Goal: Task Accomplishment & Management: Complete application form

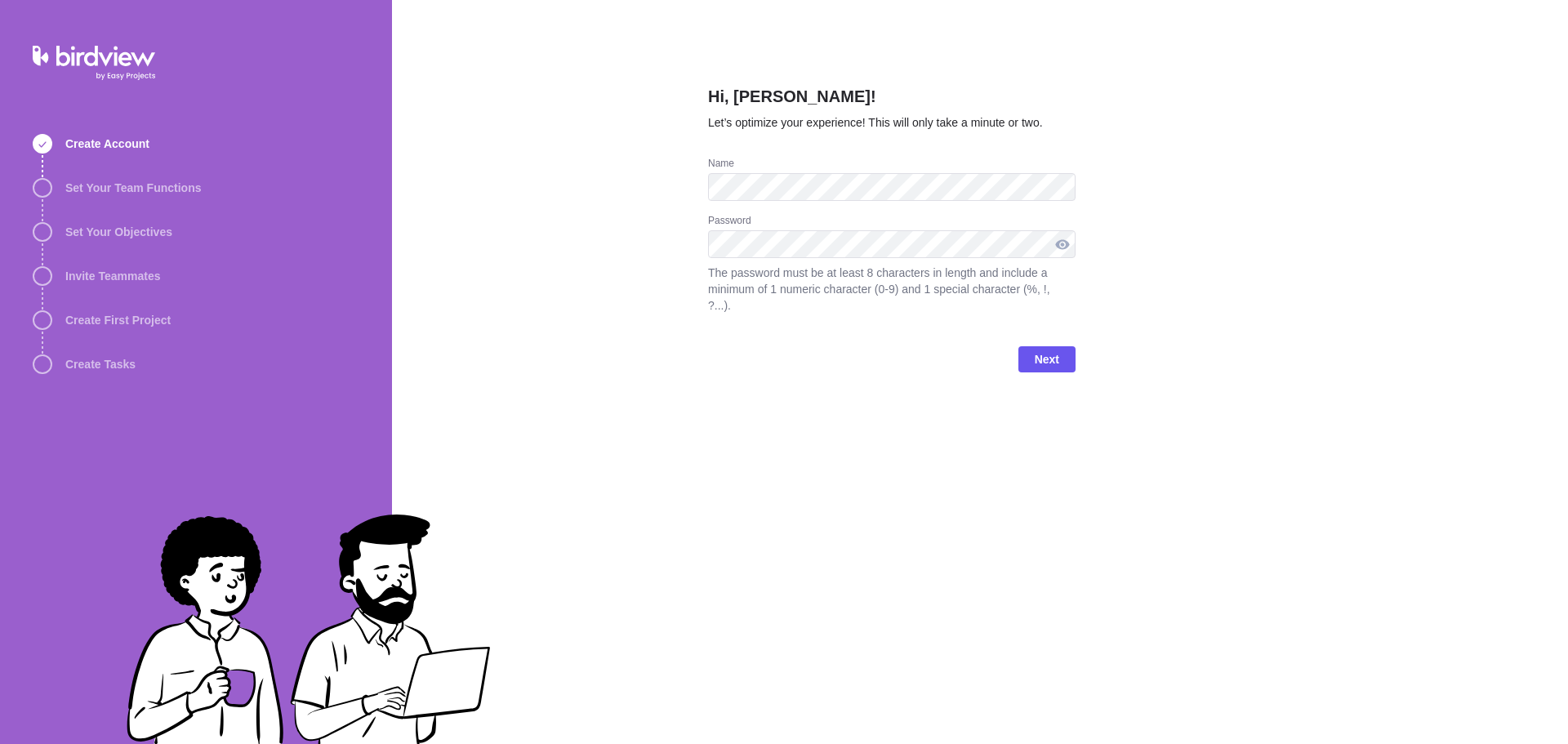
click at [1058, 243] on div at bounding box center [1063, 244] width 26 height 27
click at [1065, 243] on div at bounding box center [1063, 244] width 26 height 27
click at [1066, 248] on div at bounding box center [1063, 244] width 26 height 27
click at [1054, 350] on span "Next" at bounding box center [1047, 359] width 25 height 20
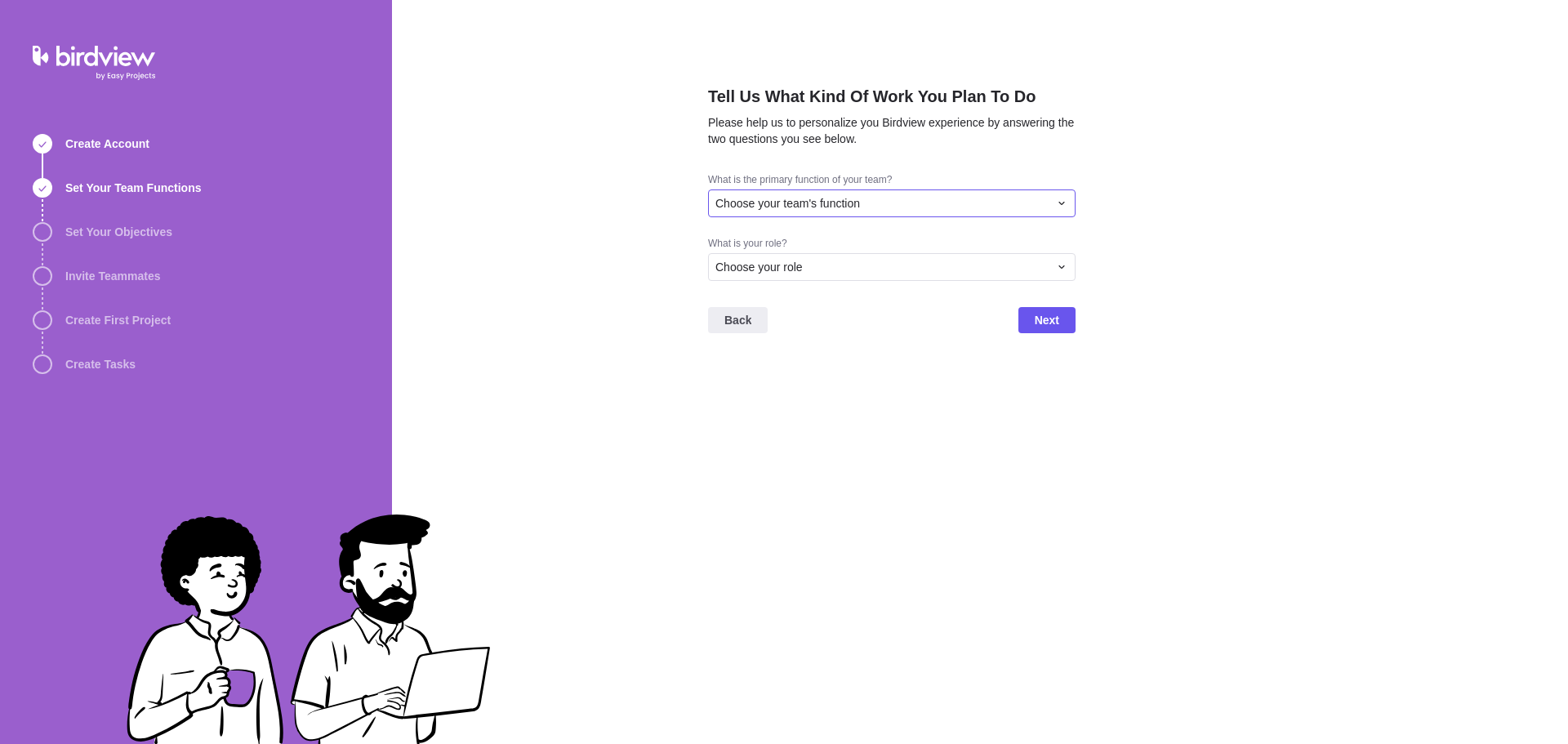
click at [1057, 204] on icon at bounding box center [1062, 203] width 13 height 13
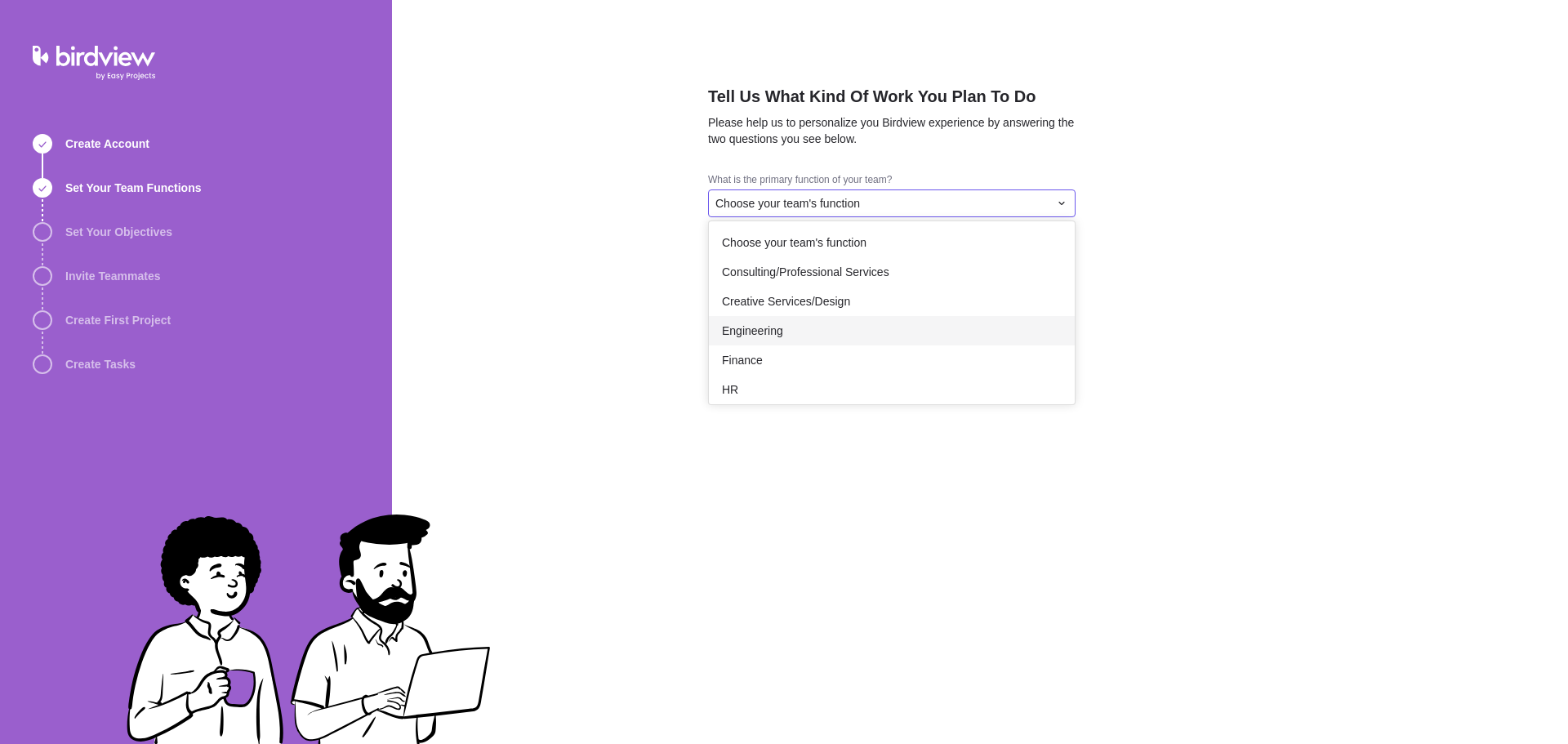
click at [804, 329] on div "Engineering" at bounding box center [892, 330] width 366 height 29
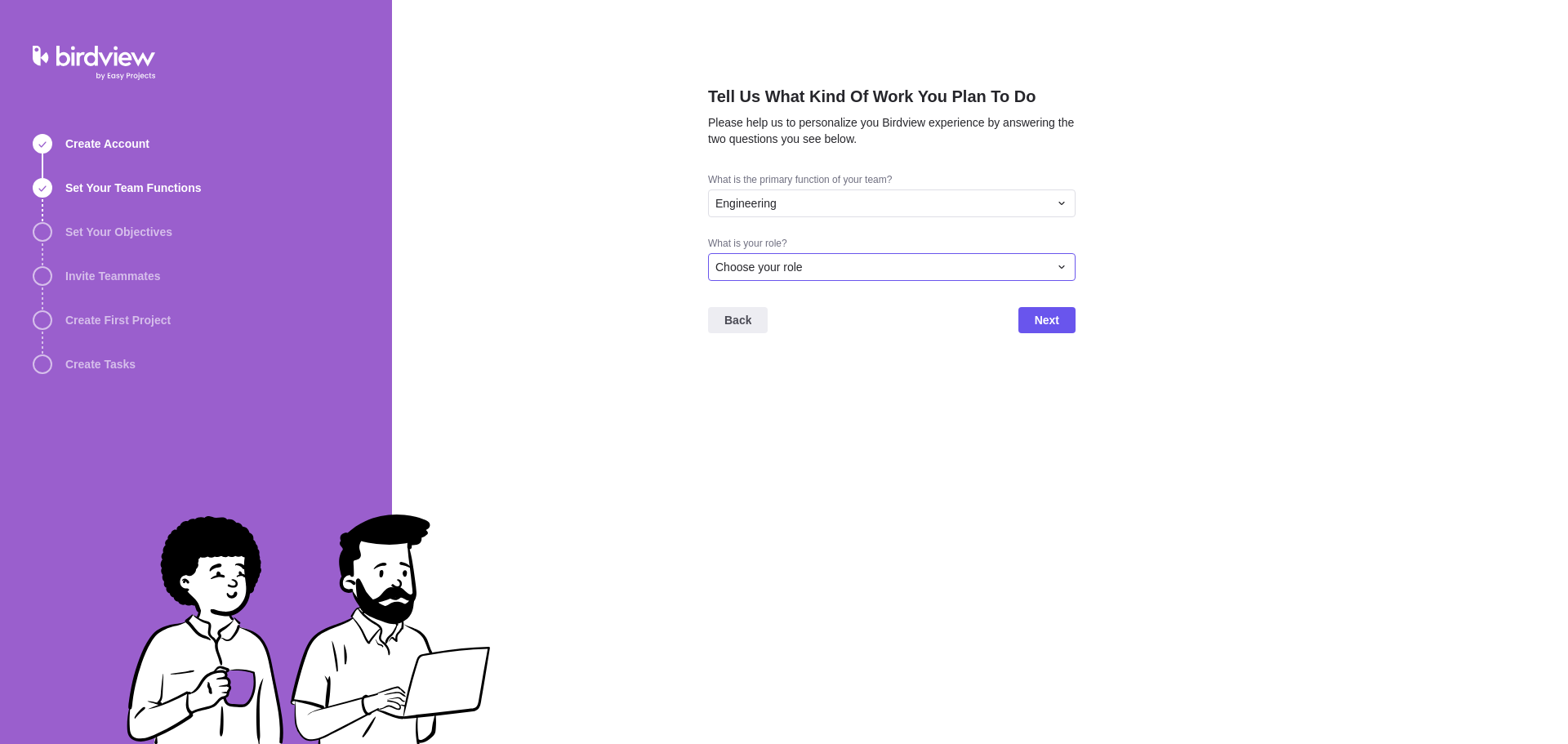
click at [853, 267] on div "Choose your role" at bounding box center [882, 267] width 333 height 16
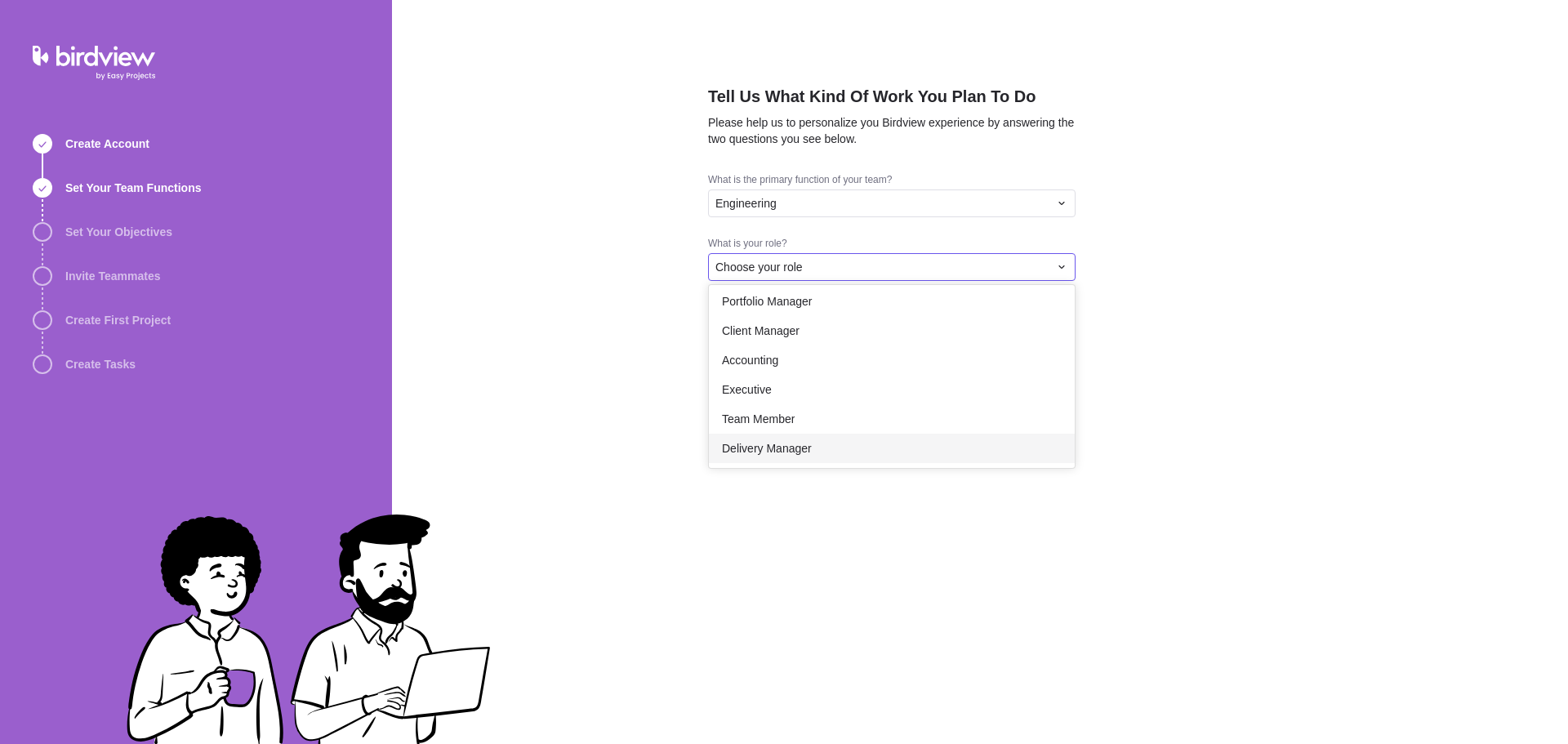
scroll to position [95, 0]
click at [746, 387] on span "Executive" at bounding box center [746, 388] width 50 height 16
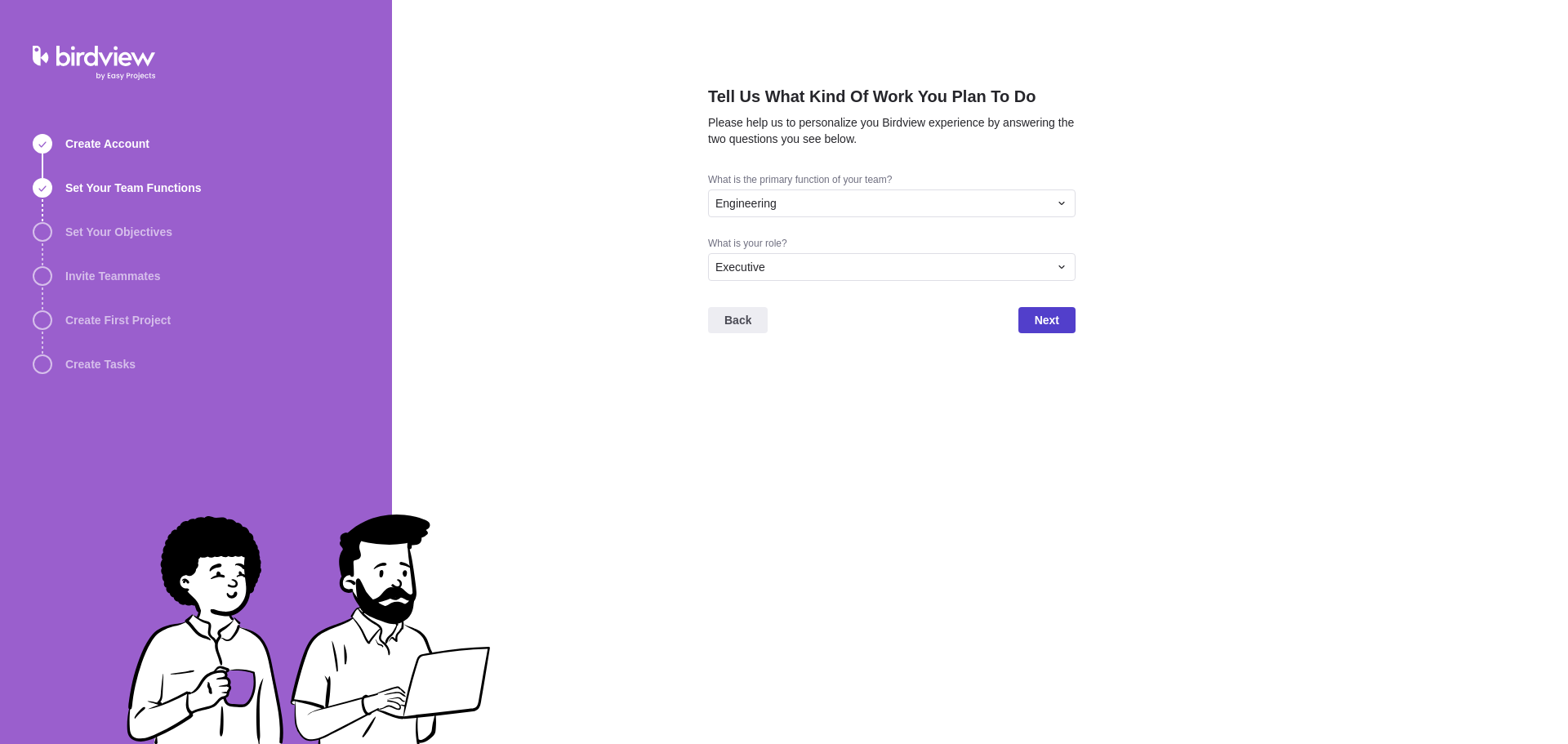
click at [1054, 322] on span "Next" at bounding box center [1047, 320] width 25 height 20
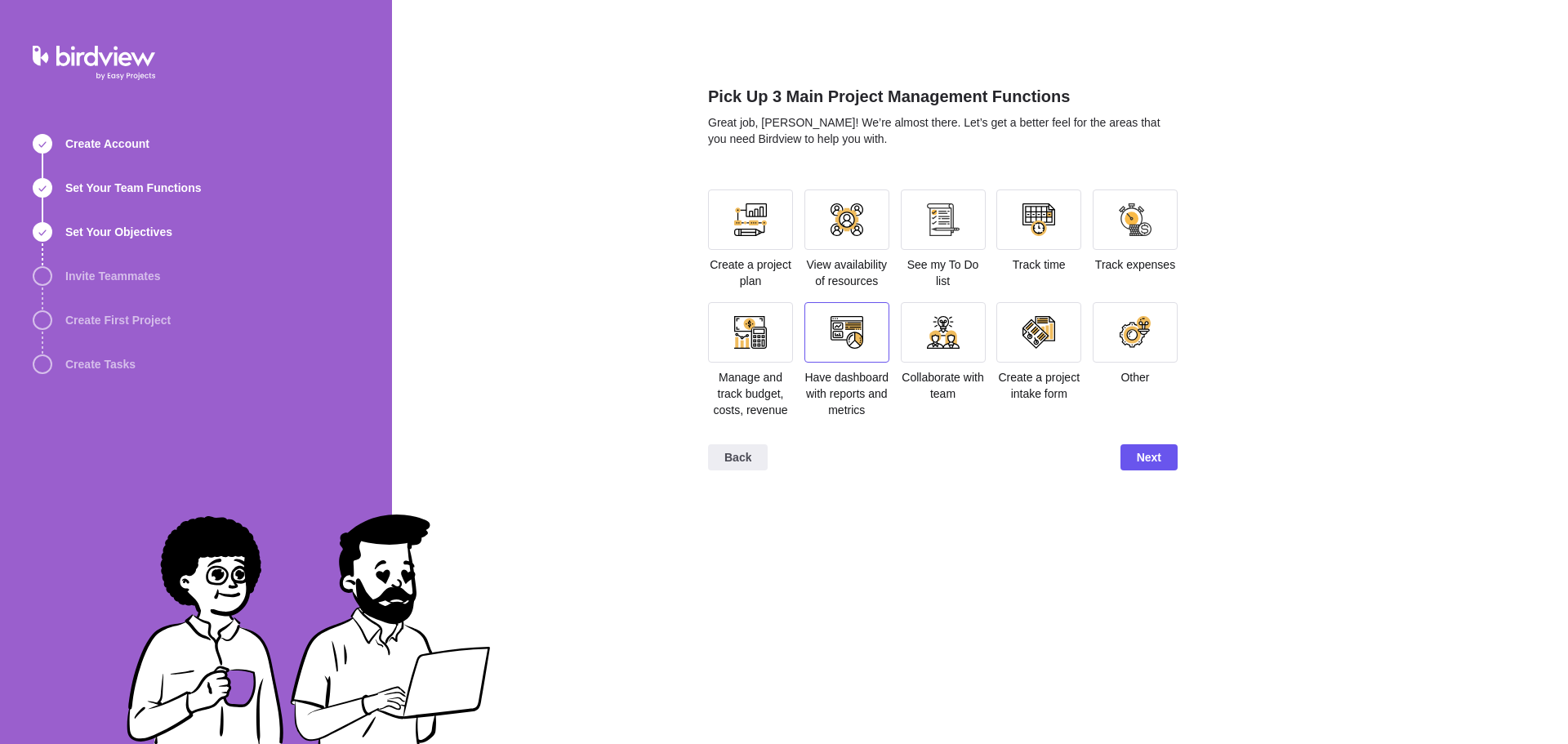
click at [842, 344] on div at bounding box center [846, 332] width 33 height 33
click at [862, 216] on div at bounding box center [847, 219] width 85 height 61
click at [1045, 330] on div at bounding box center [1038, 332] width 33 height 33
click at [1159, 460] on span "Next" at bounding box center [1149, 457] width 25 height 20
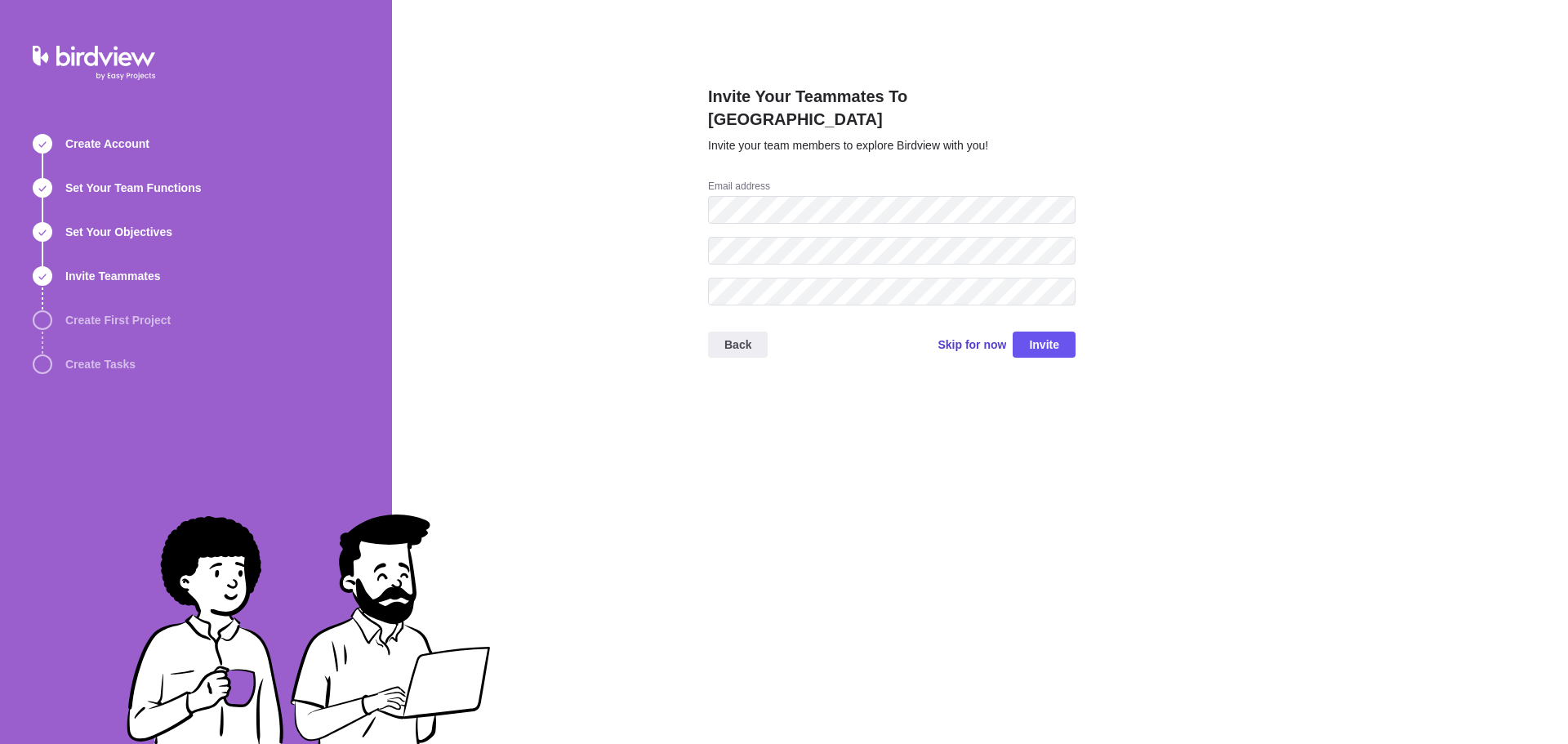
click at [967, 337] on span "Skip for now" at bounding box center [972, 344] width 69 height 16
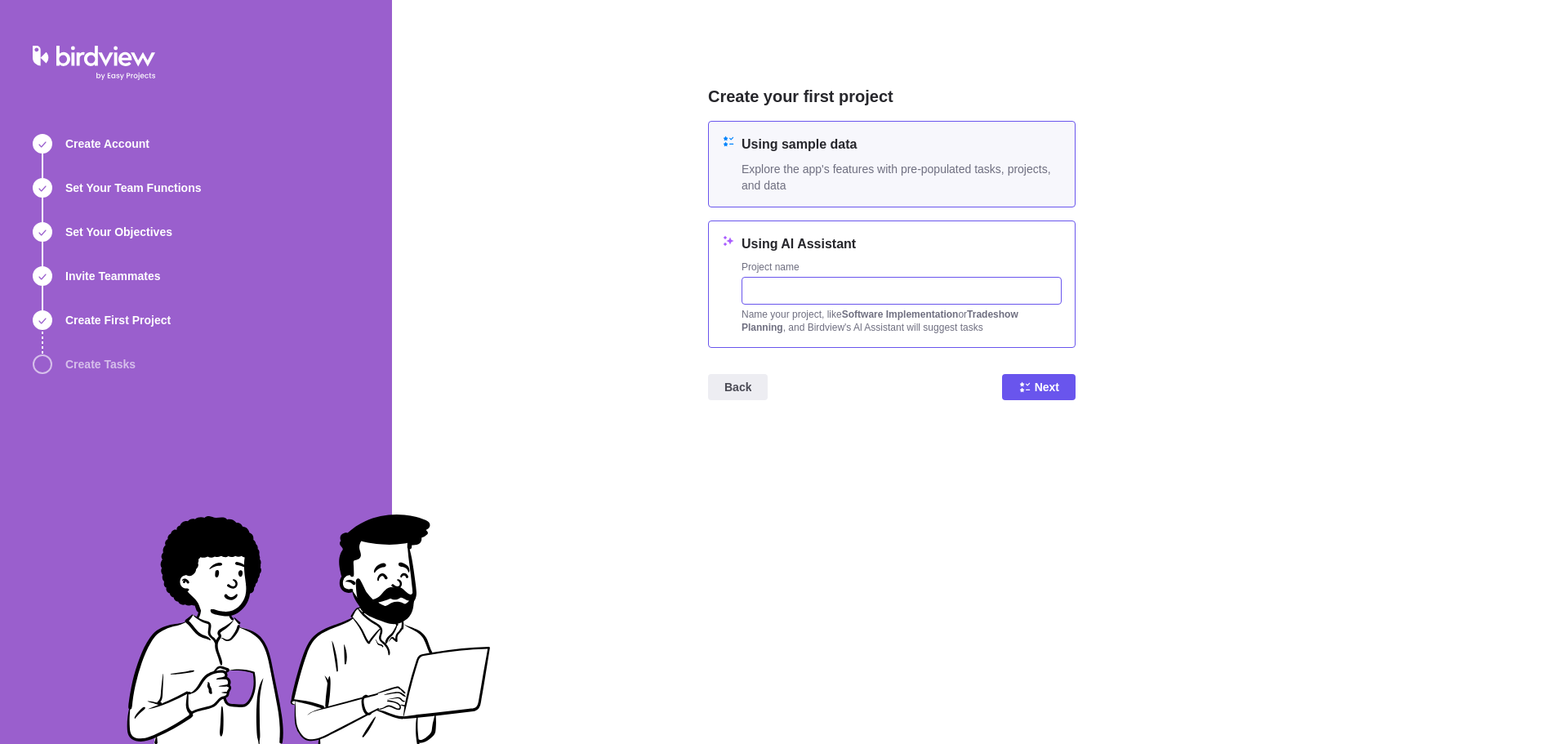
click at [799, 289] on input "text" at bounding box center [901, 290] width 321 height 27
type input "P"
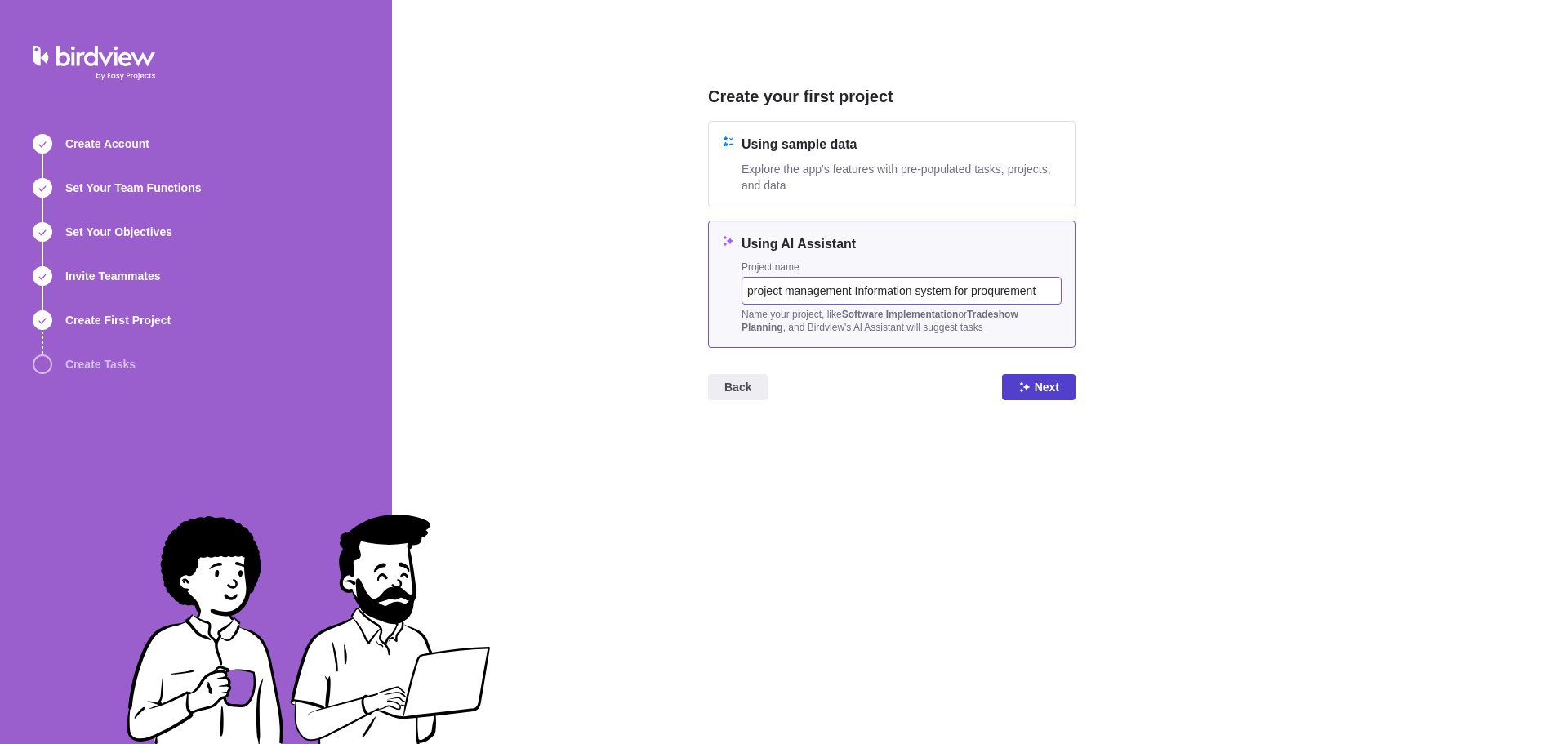
type input "project management Information system for proqurement"
click at [1040, 387] on span "Next" at bounding box center [1047, 387] width 25 height 20
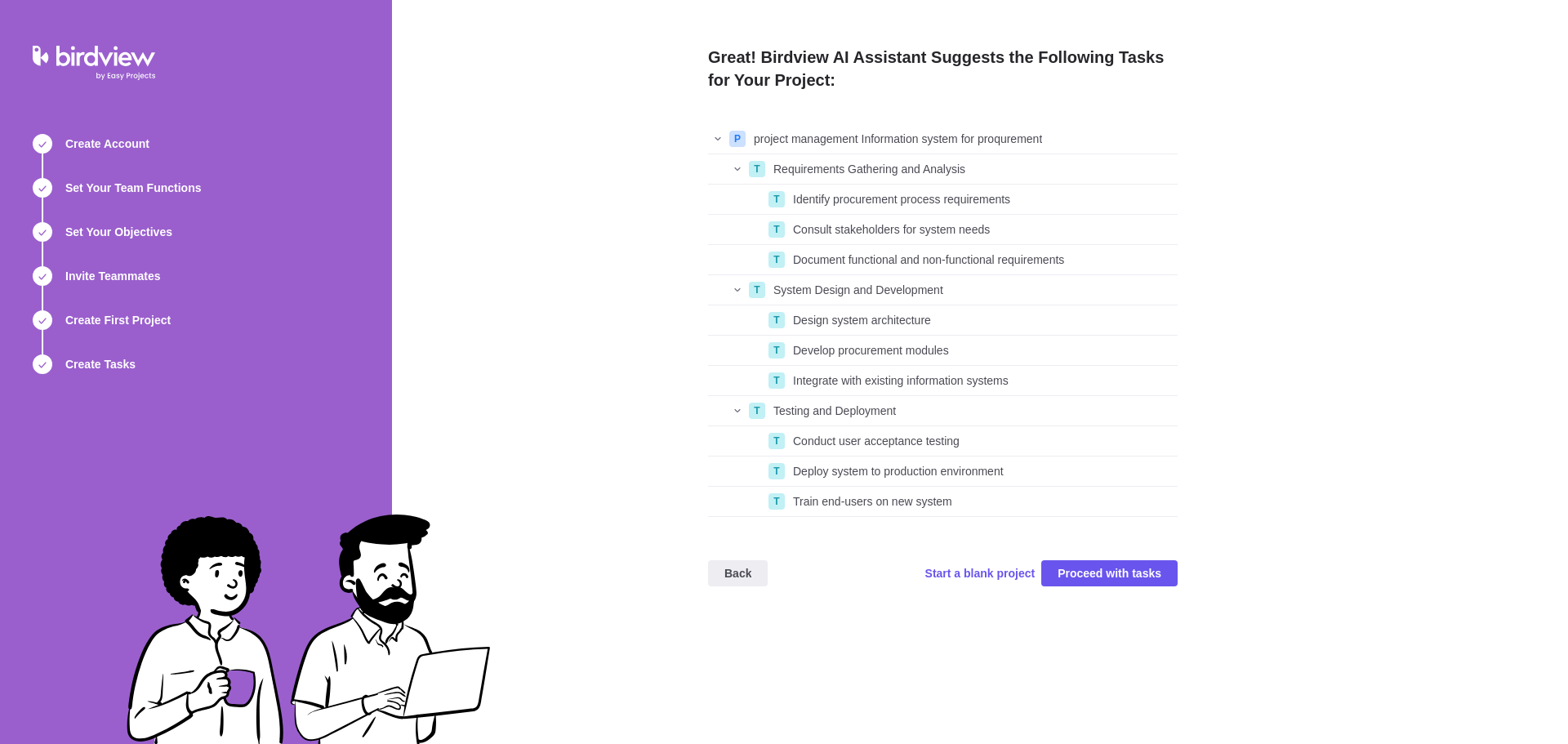
scroll to position [380, 458]
click at [747, 573] on span "Back" at bounding box center [738, 573] width 27 height 20
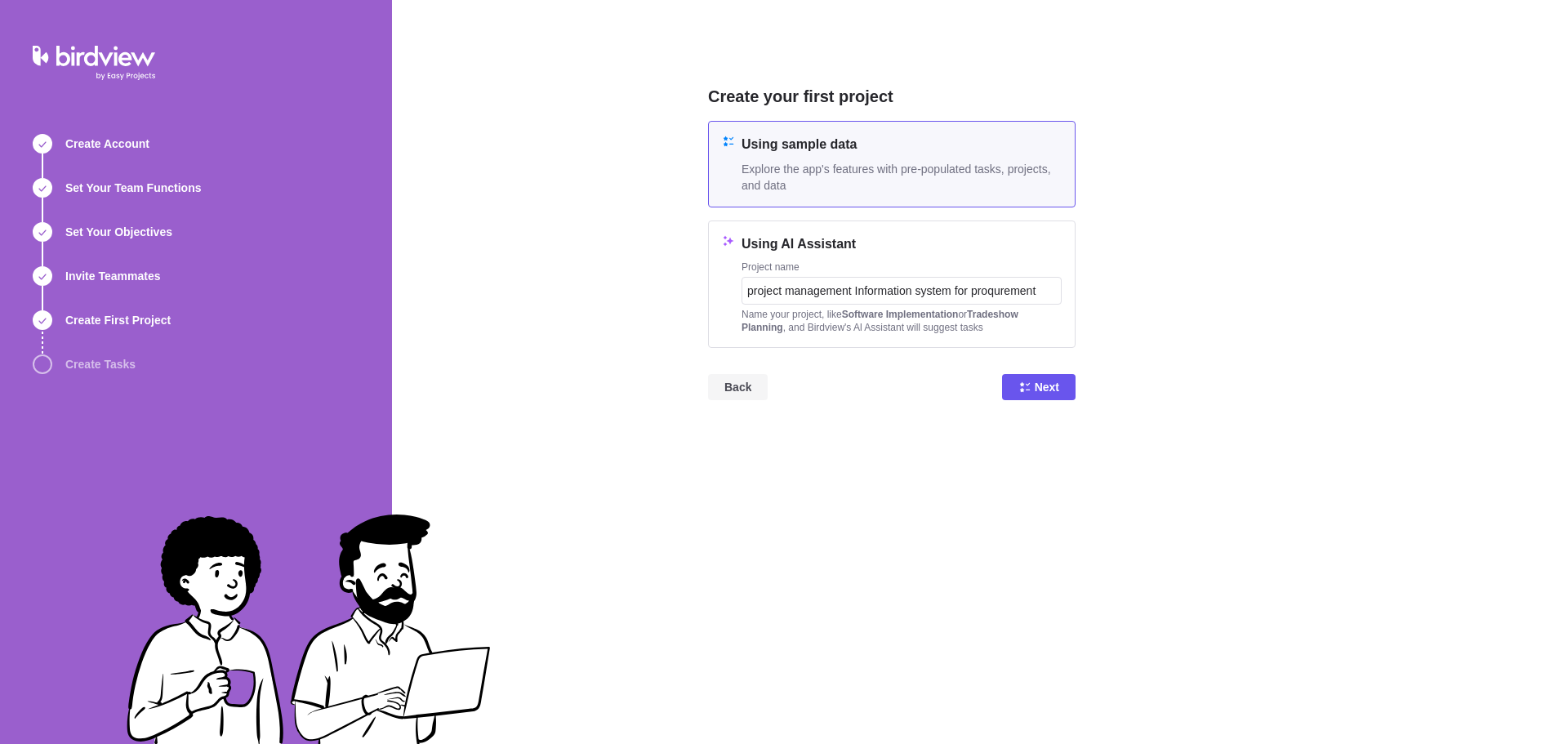
click at [743, 382] on span "Back" at bounding box center [738, 387] width 27 height 20
